Goal: Task Accomplishment & Management: Manage account settings

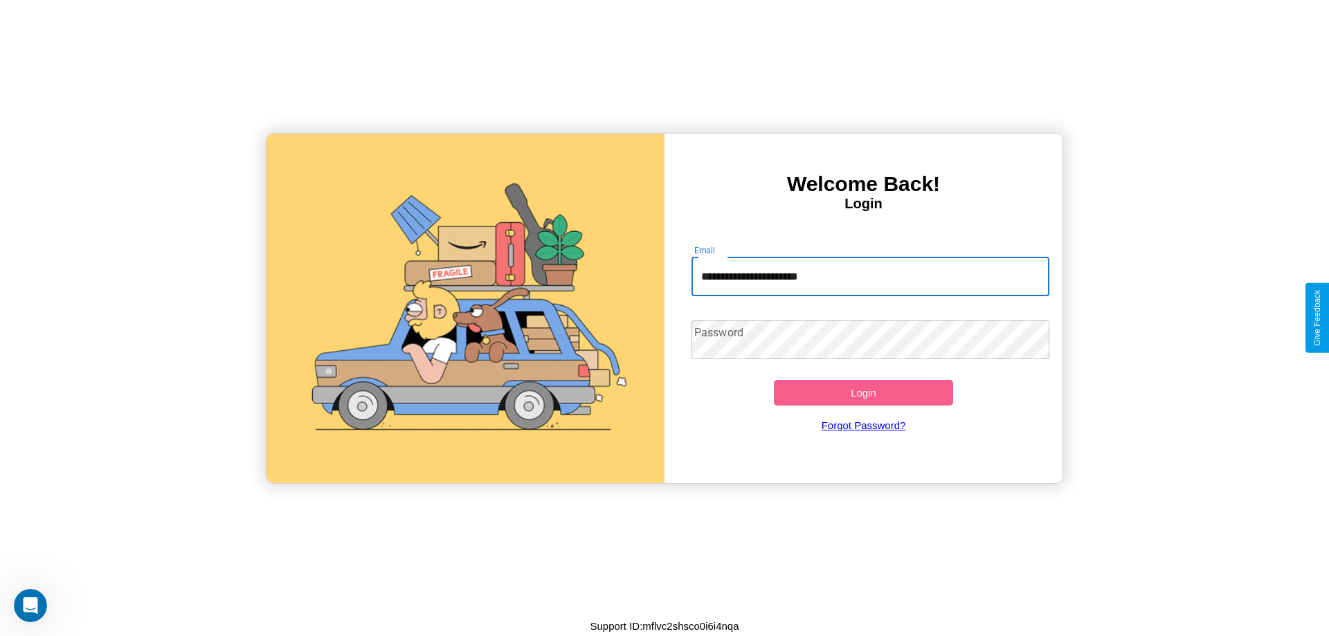
type input "**********"
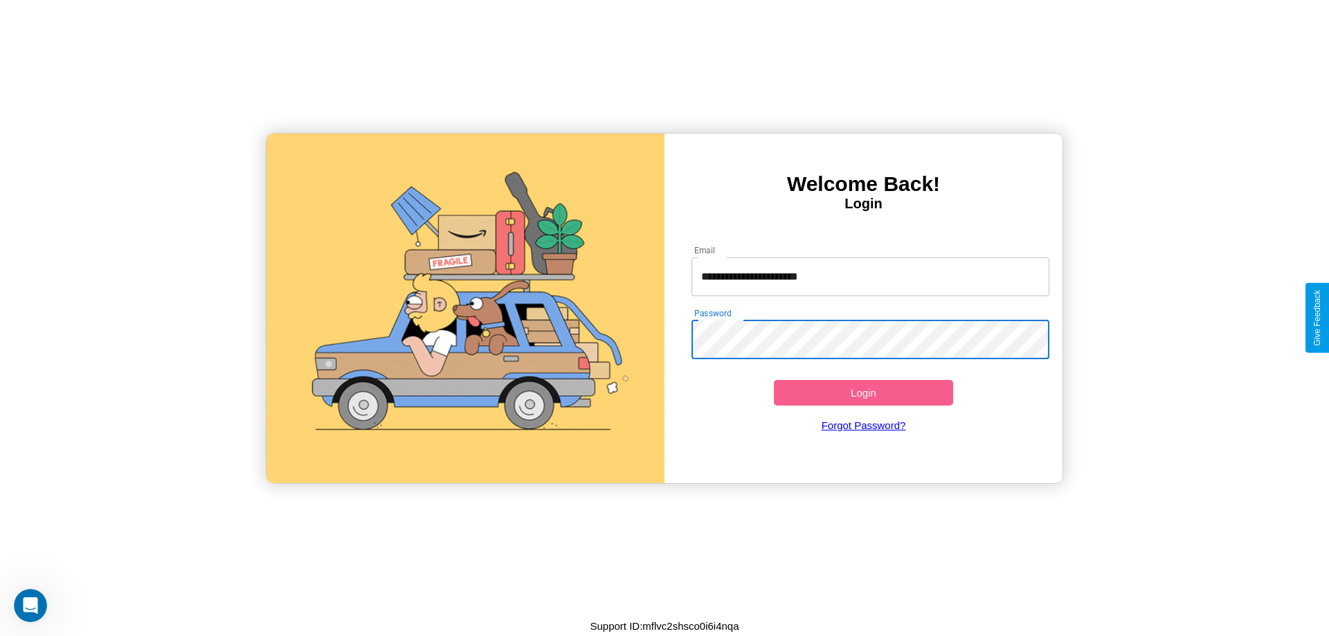
click at [863, 393] on button "Login" at bounding box center [863, 393] width 179 height 26
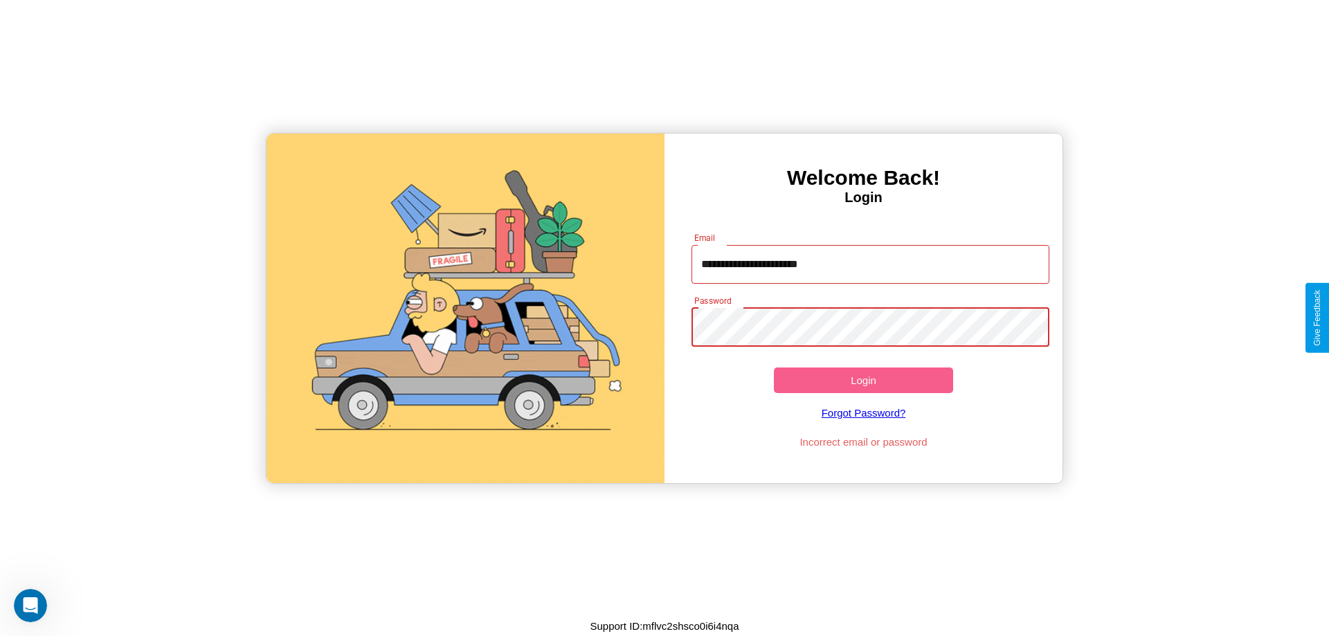
click at [863, 380] on button "Login" at bounding box center [863, 381] width 179 height 26
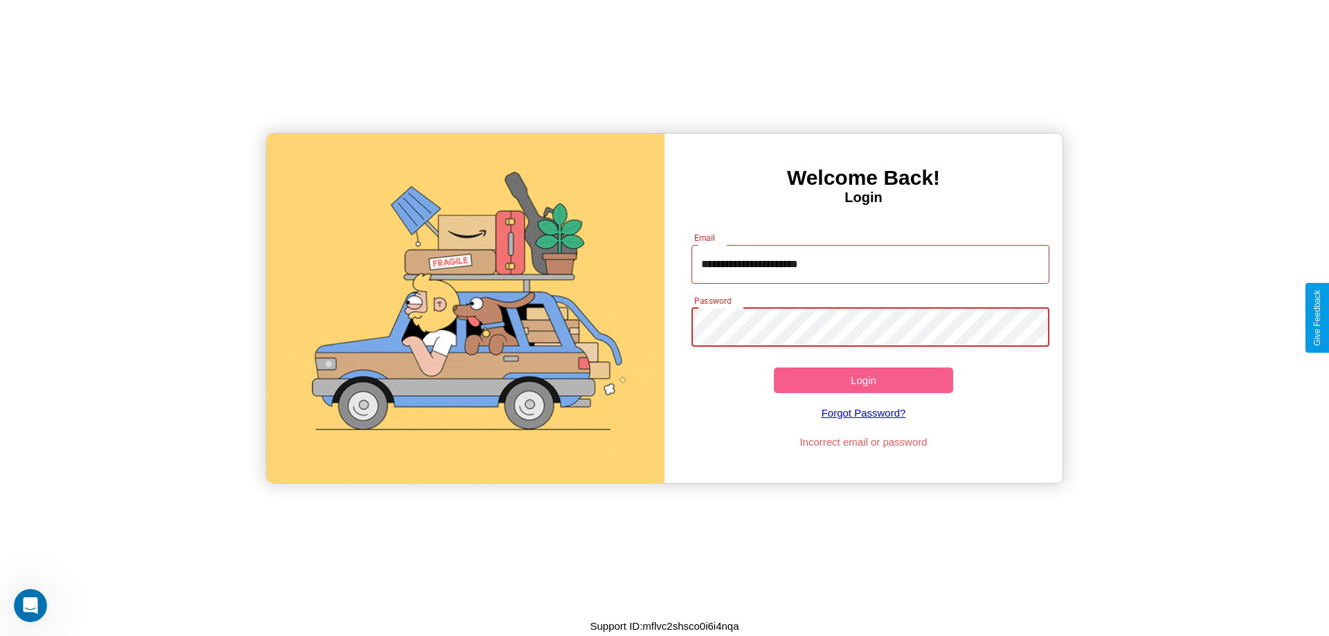
click at [863, 380] on button "Login" at bounding box center [863, 381] width 179 height 26
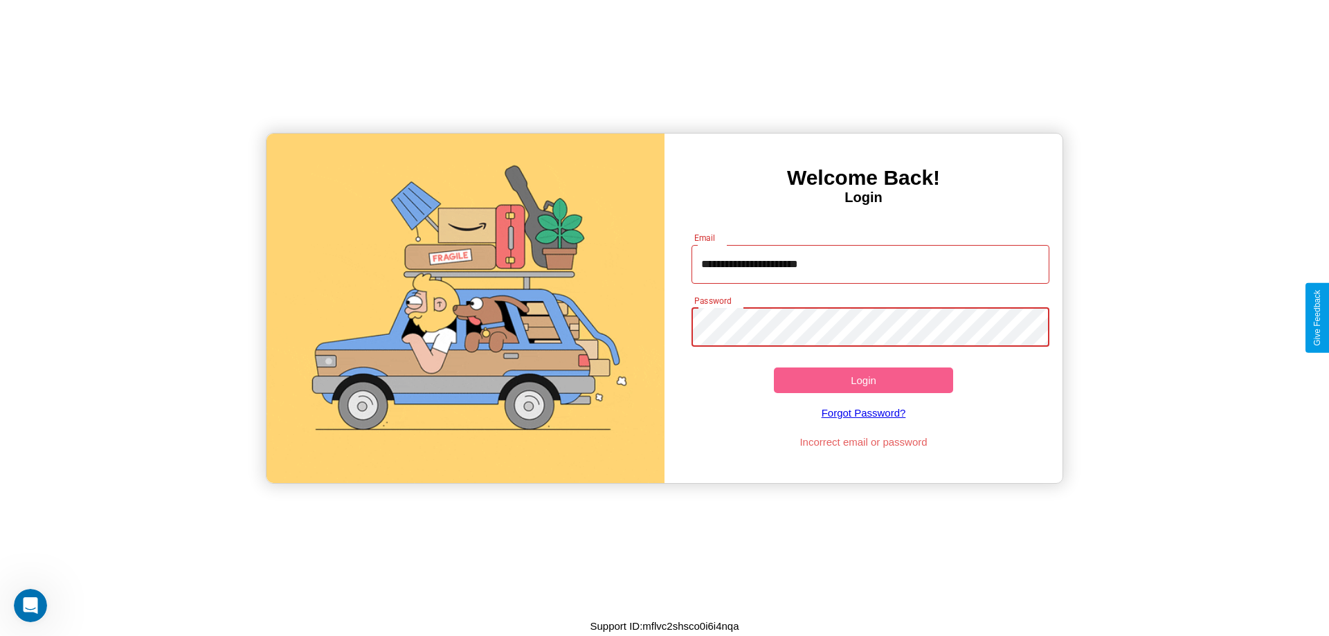
click at [863, 380] on button "Login" at bounding box center [863, 381] width 179 height 26
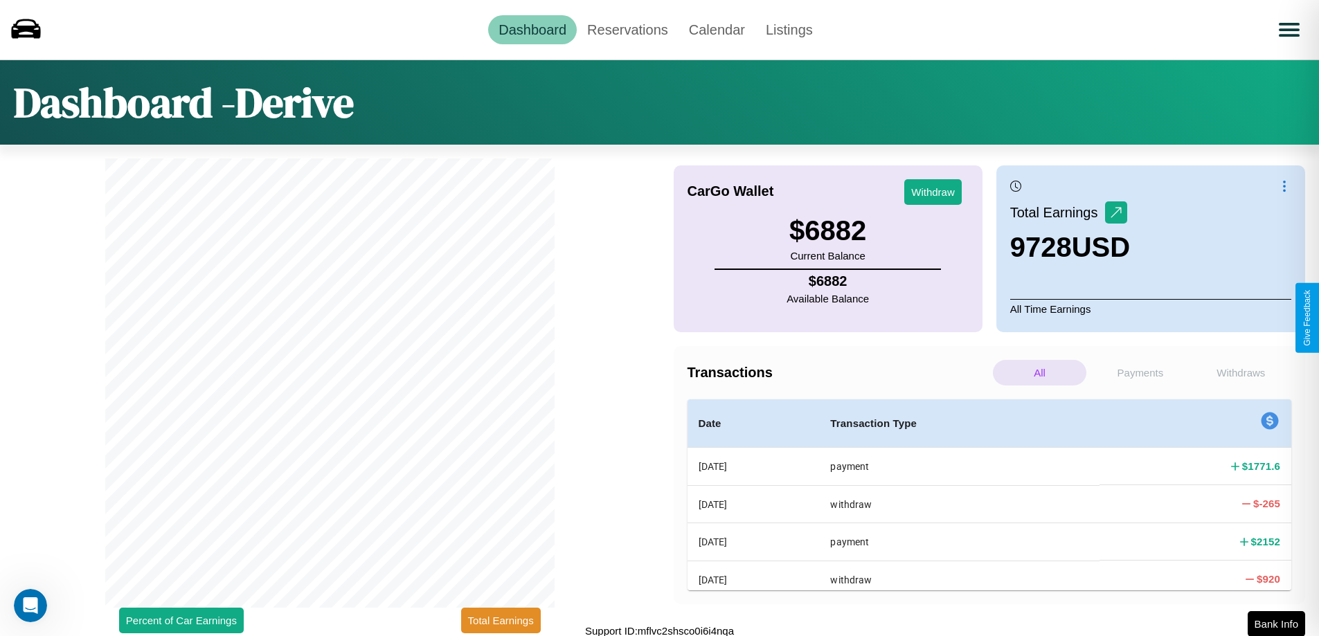
scroll to position [4, 0]
